Goal: Transaction & Acquisition: Purchase product/service

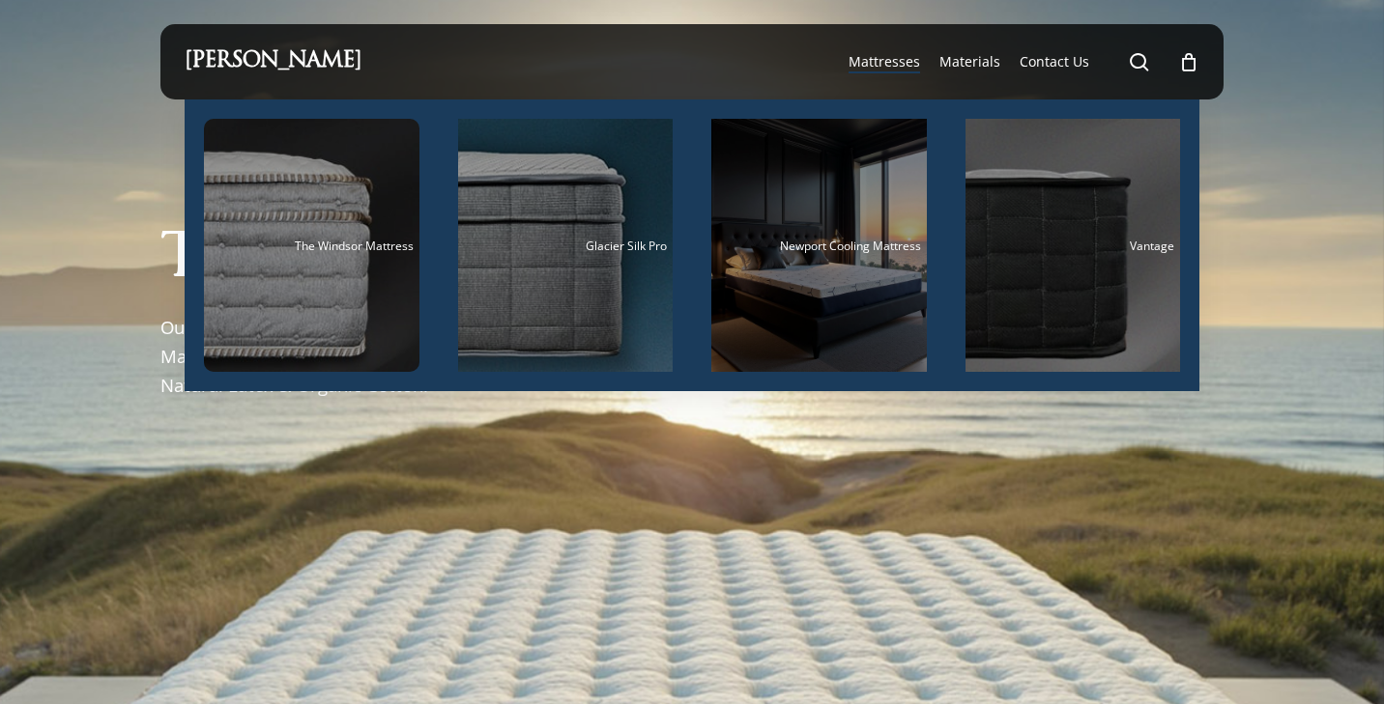
click at [926, 60] on li "Mattresses The Windsor Mattress Glacier Silk Pro Newport Cooling Mattress Vanta…" at bounding box center [884, 61] width 91 height 75
click at [912, 64] on span "Mattresses" at bounding box center [883, 61] width 71 height 18
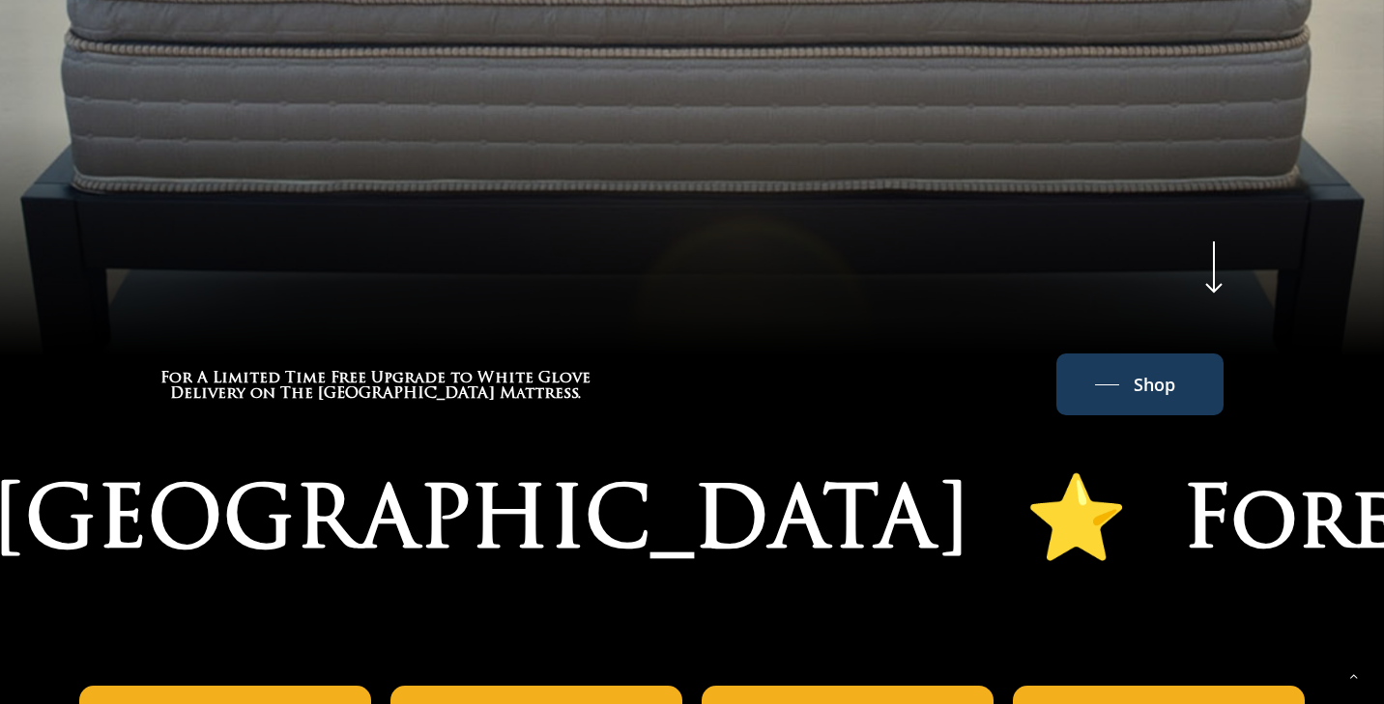
scroll to position [968, 0]
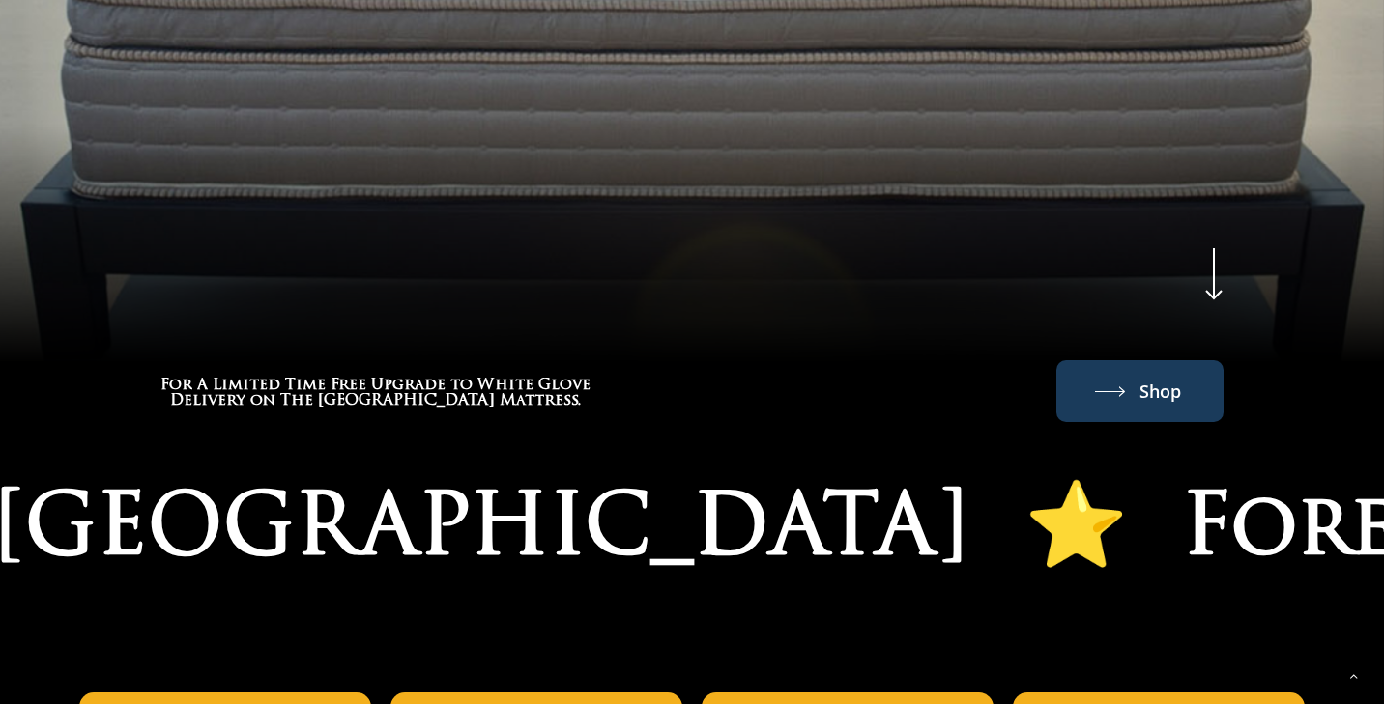
click at [1127, 402] on link "Shop" at bounding box center [1140, 391] width 90 height 31
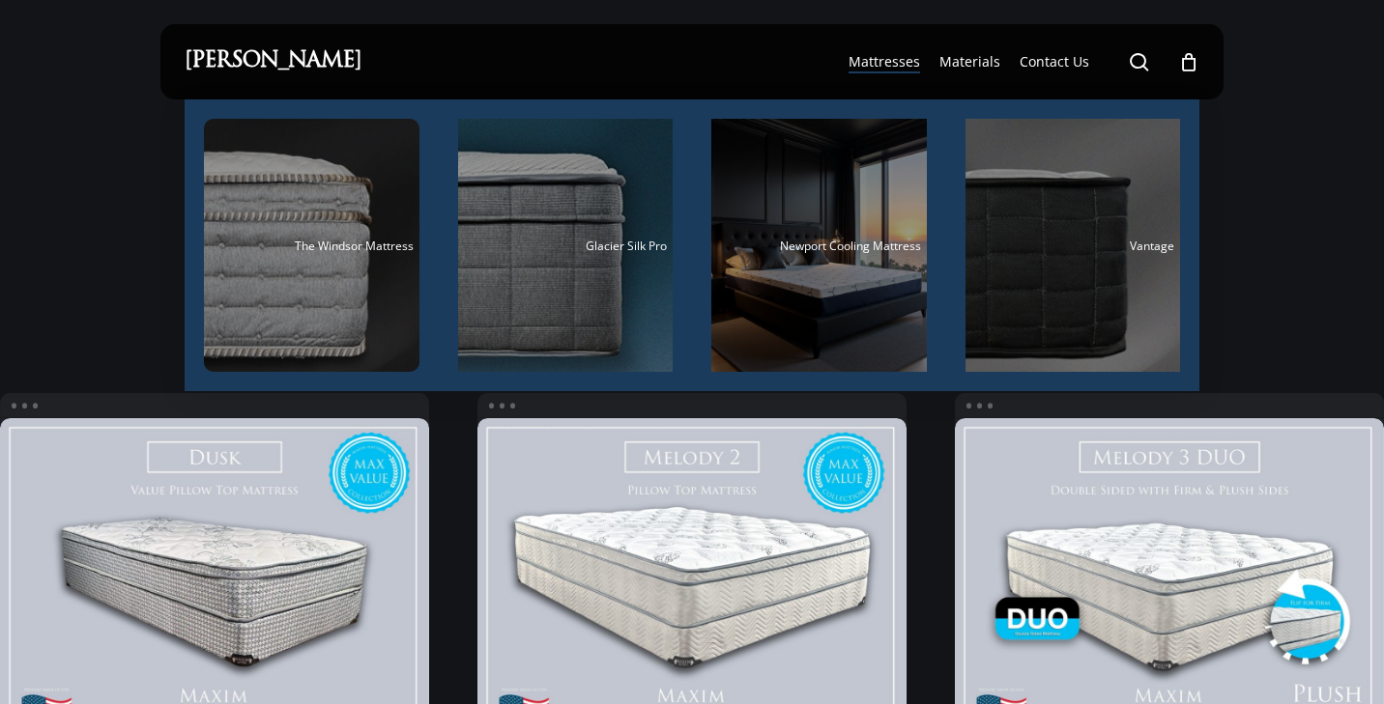
click at [909, 63] on span "Mattresses" at bounding box center [883, 61] width 71 height 18
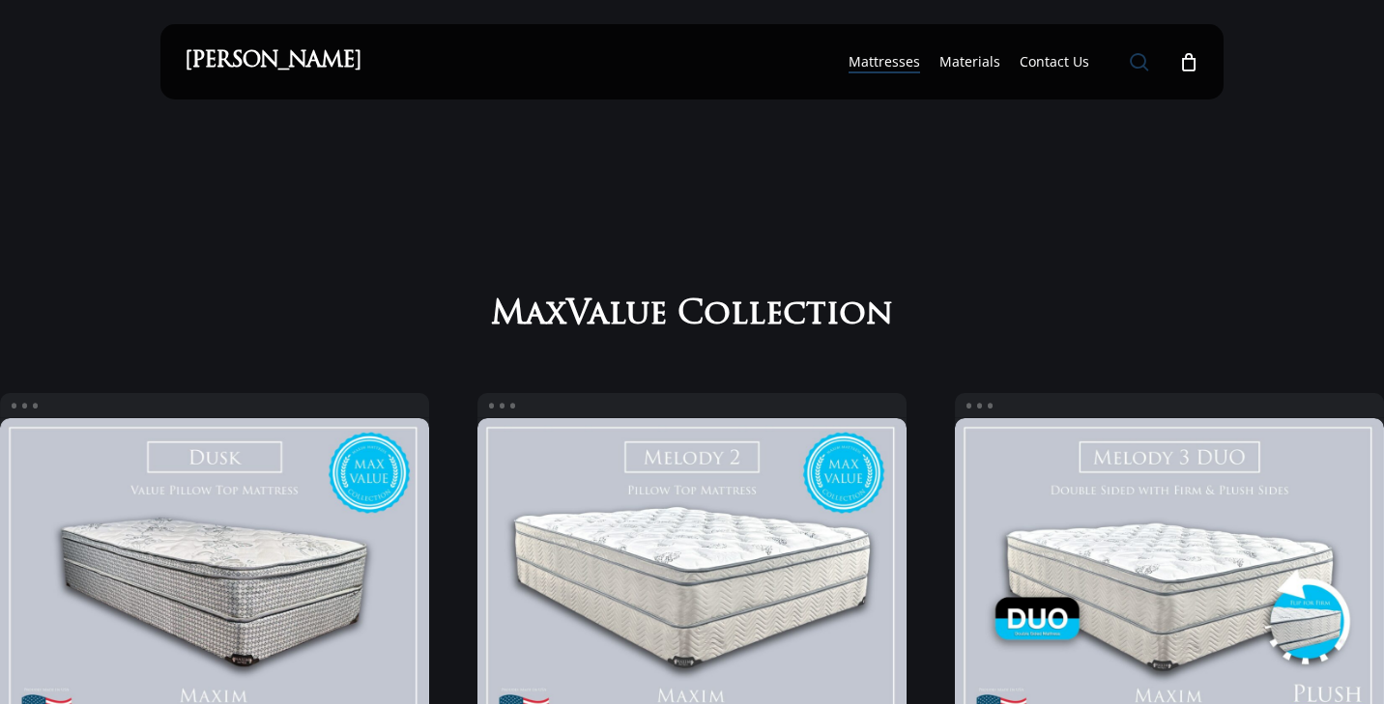
click at [1135, 64] on span "Main Menu" at bounding box center [1138, 61] width 19 height 19
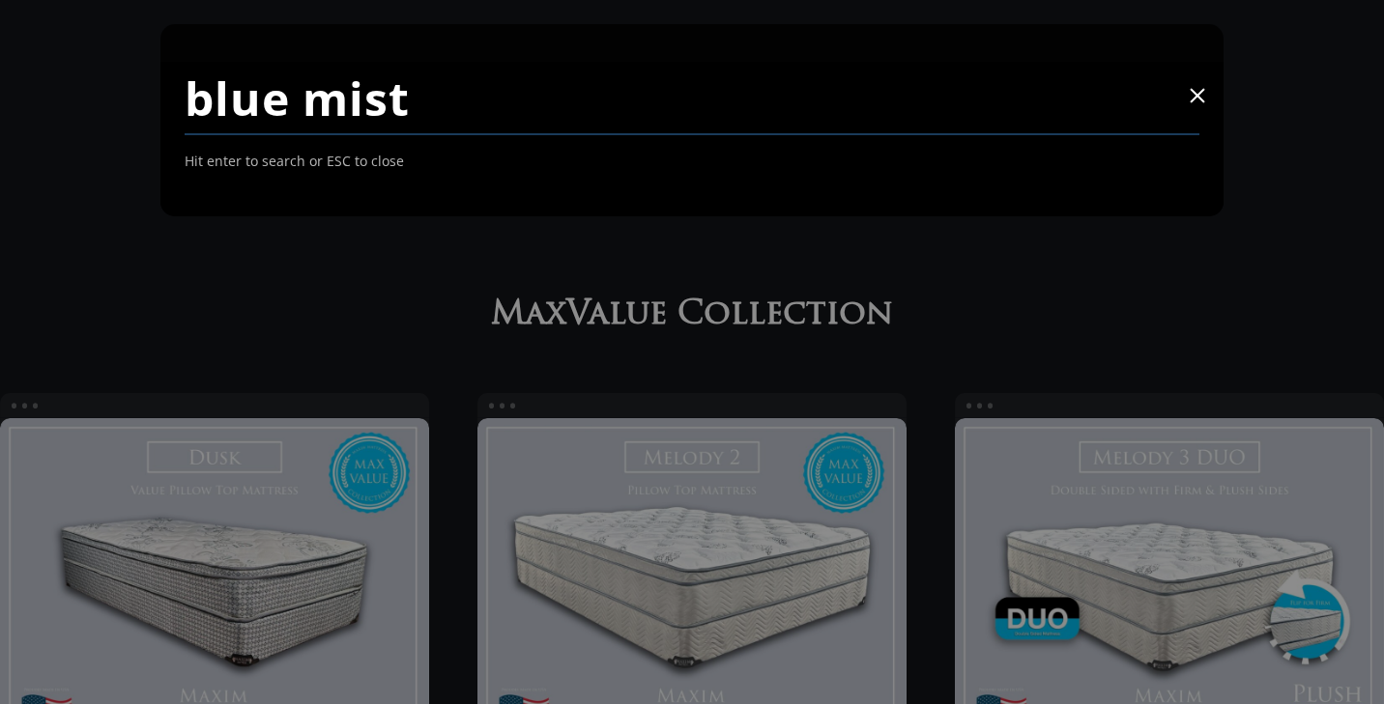
type input "blue mist"
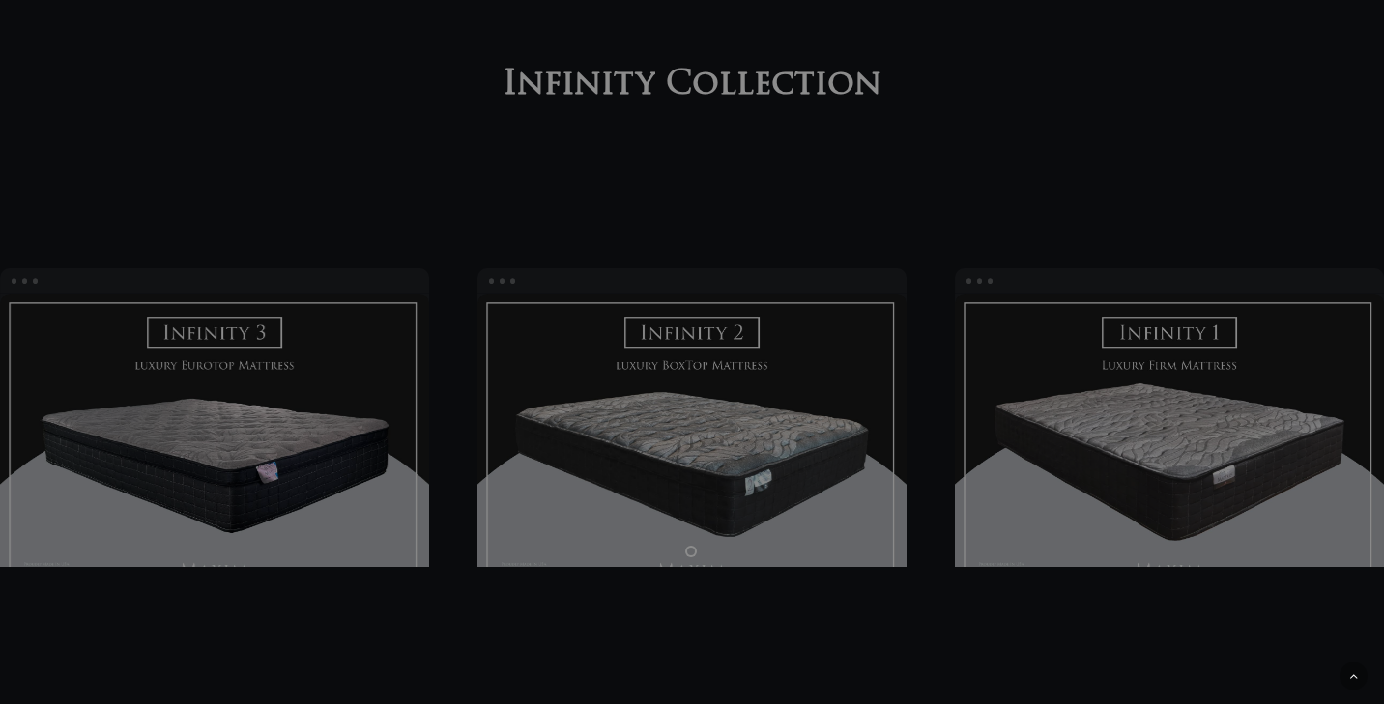
scroll to position [2211, 0]
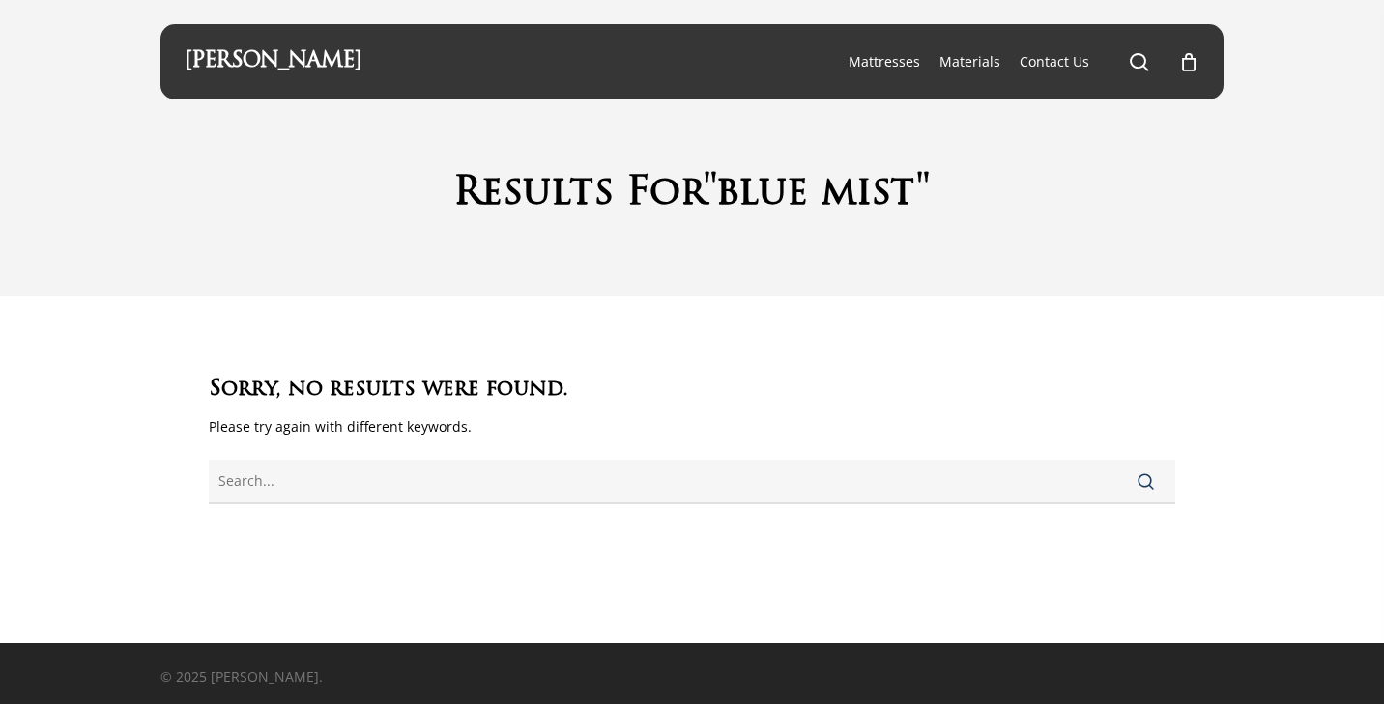
scroll to position [3, 0]
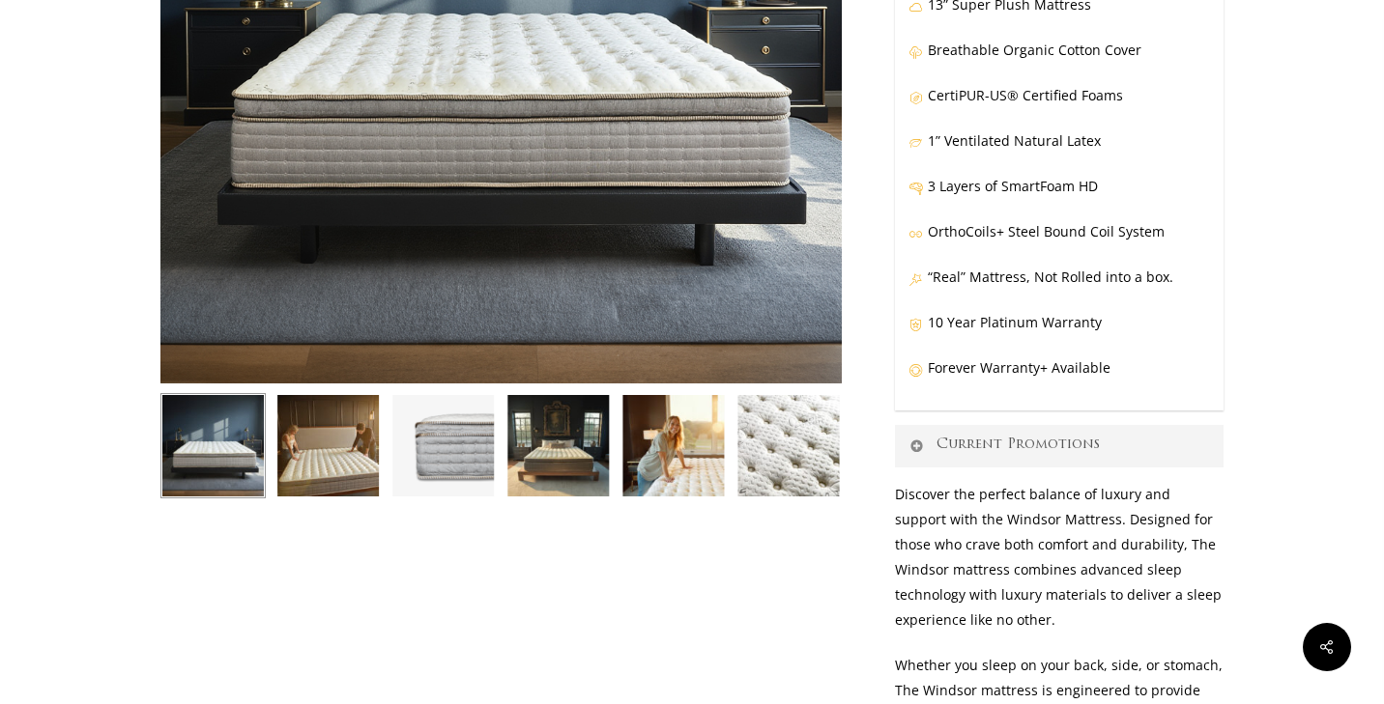
scroll to position [183, 0]
